Goal: Information Seeking & Learning: Compare options

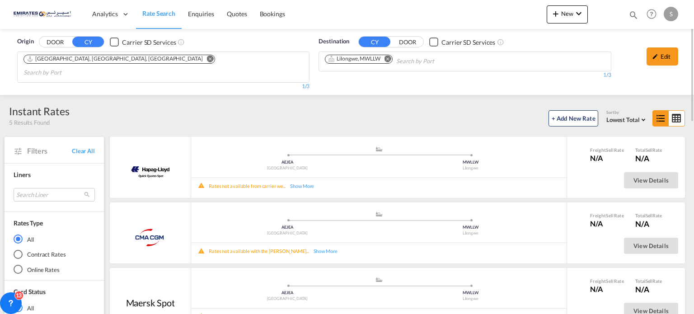
click at [389, 56] on md-icon "Remove" at bounding box center [387, 59] width 7 height 7
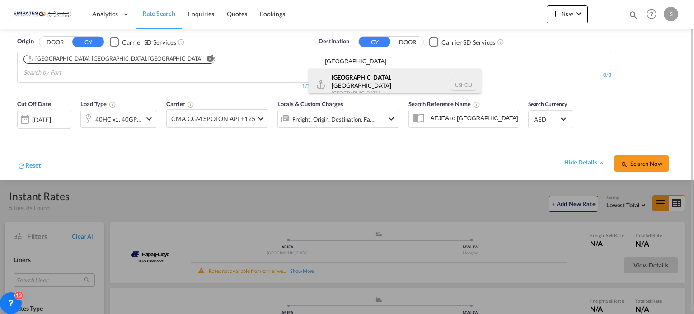
type input "[GEOGRAPHIC_DATA]"
click at [324, 85] on div "[GEOGRAPHIC_DATA] , [GEOGRAPHIC_DATA] [GEOGRAPHIC_DATA] USHOU" at bounding box center [395, 85] width 172 height 33
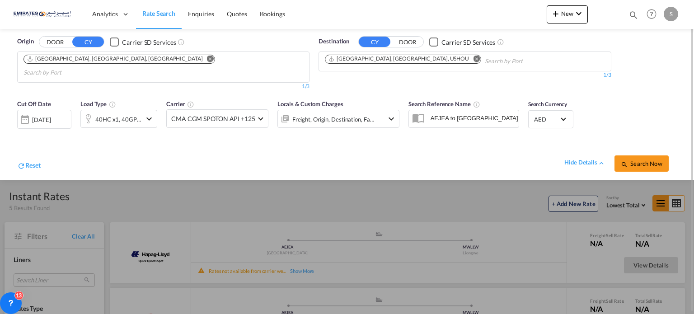
click at [628, 161] on md-icon "icon-magnify" at bounding box center [624, 164] width 7 height 7
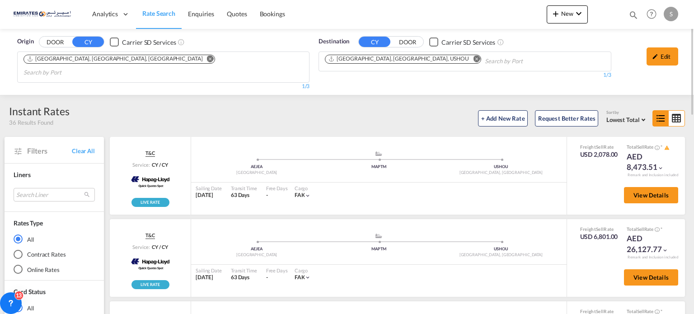
click at [473, 61] on md-icon "Remove" at bounding box center [476, 59] width 7 height 7
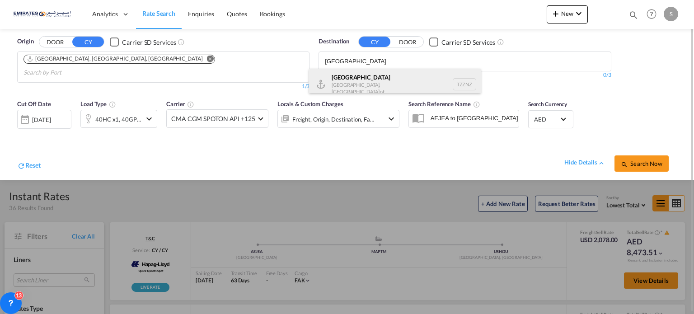
type input "[GEOGRAPHIC_DATA]"
click at [367, 86] on div "Zanzibar [GEOGRAPHIC_DATA], [GEOGRAPHIC_DATA] TZZNZ" at bounding box center [395, 84] width 172 height 31
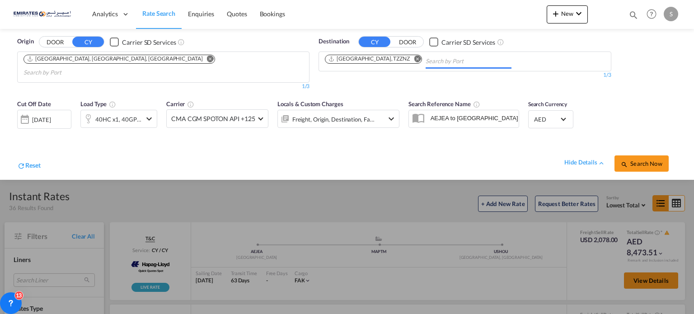
click at [634, 160] on span "Search Now" at bounding box center [641, 163] width 41 height 7
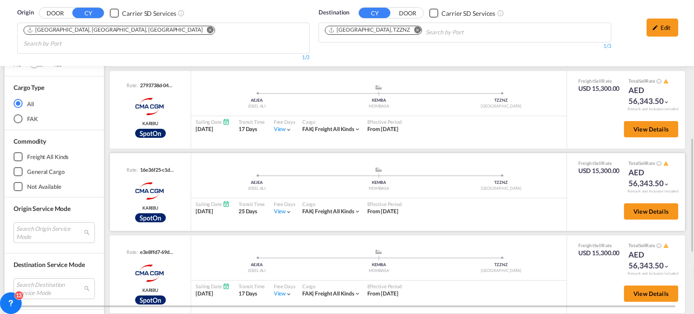
scroll to position [390, 0]
